Goal: Obtain resource: Download file/media

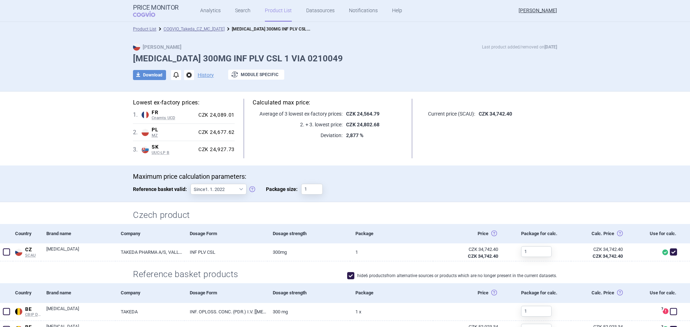
scroll to position [144, 0]
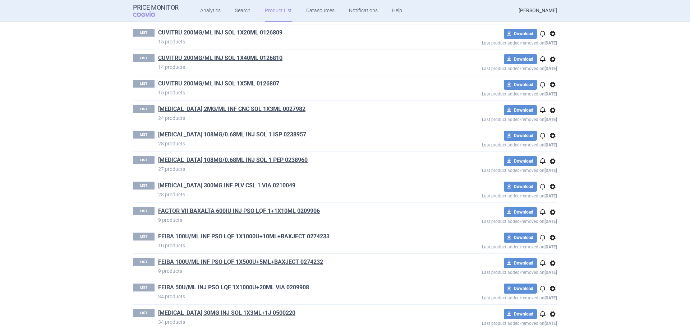
scroll to position [683, 0]
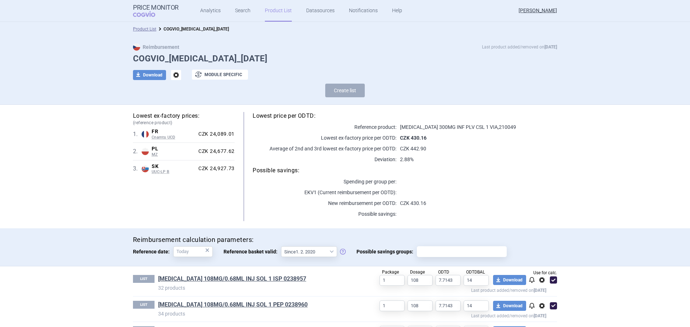
scroll to position [28, 0]
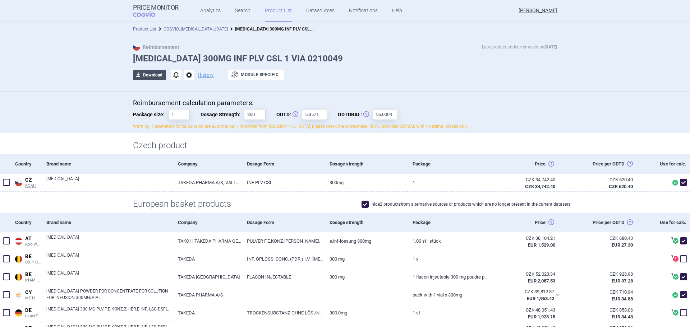
click at [155, 70] on button "download Download" at bounding box center [149, 75] width 33 height 10
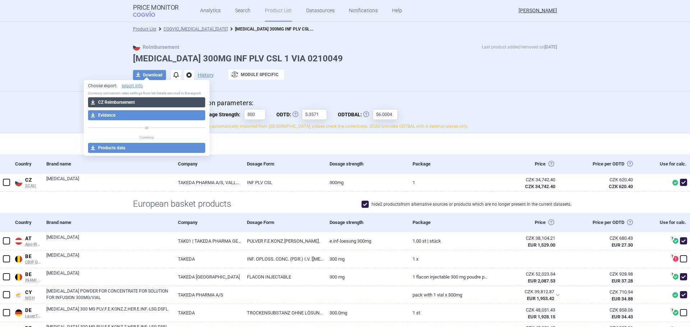
select select "EUR"
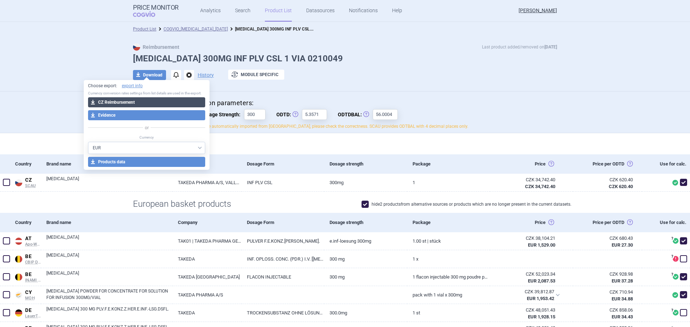
click at [111, 105] on button "download CZ Reimbursement" at bounding box center [147, 102] width 118 height 10
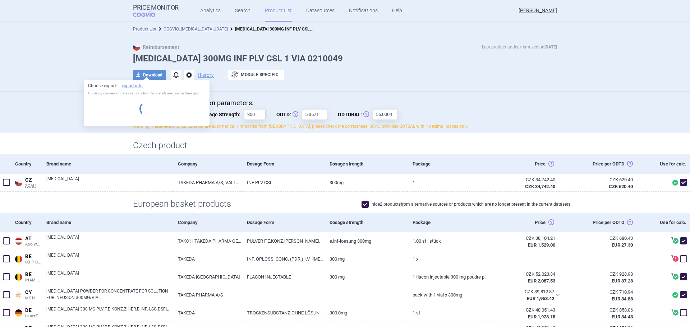
select select "EUR"
